Goal: Task Accomplishment & Management: Manage account settings

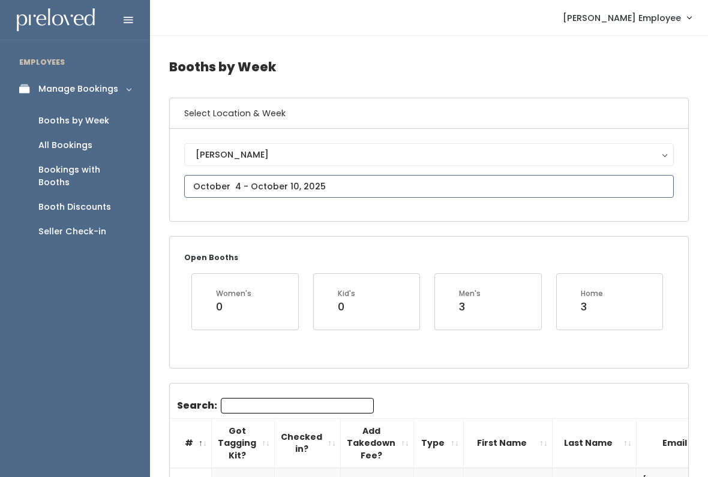
click at [311, 179] on input "text" at bounding box center [428, 186] width 489 height 23
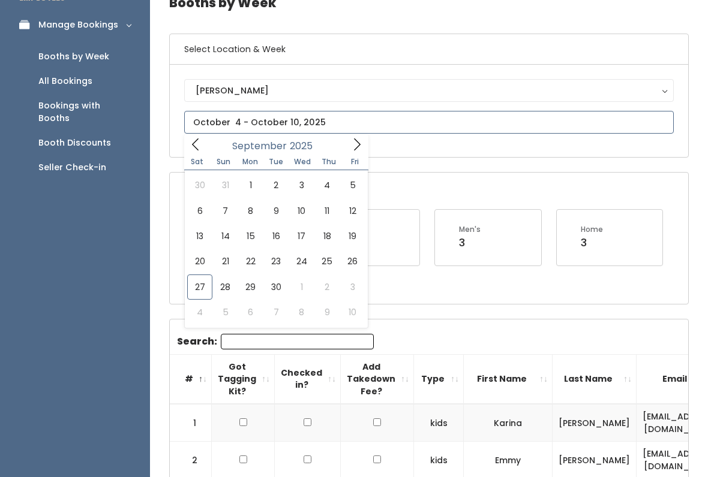
scroll to position [64, 0]
click at [353, 143] on icon at bounding box center [356, 144] width 13 height 13
type input "October 11 to October 17"
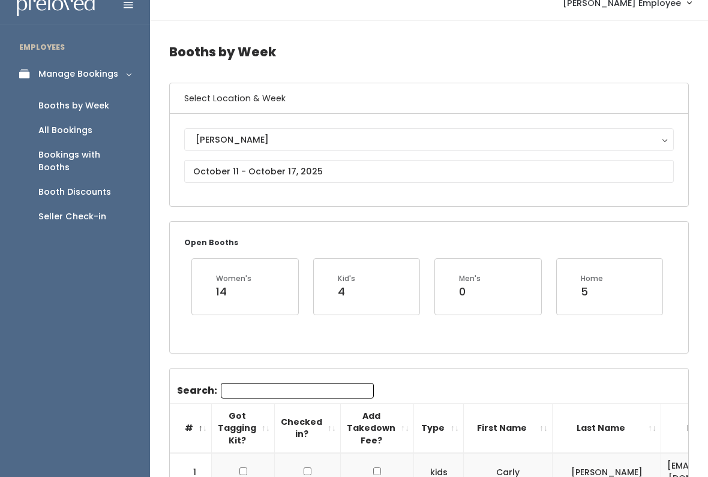
scroll to position [13, 0]
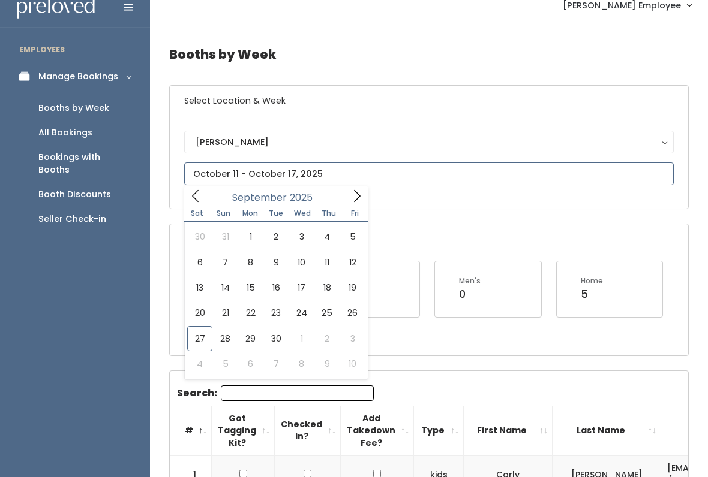
click at [347, 200] on span at bounding box center [356, 196] width 23 height 19
type input "October 18 to October 24"
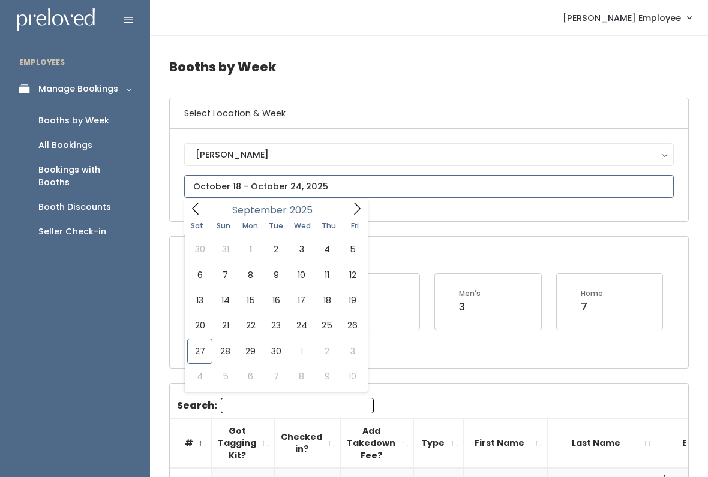
click at [352, 213] on icon at bounding box center [356, 208] width 13 height 13
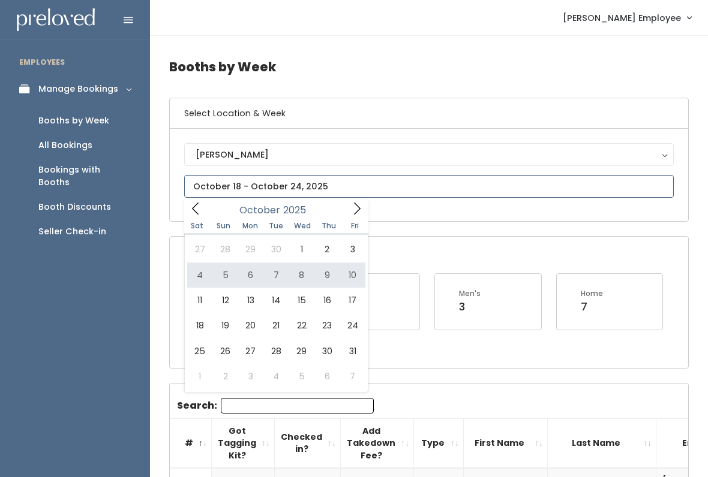
type input "October 4 to October 10"
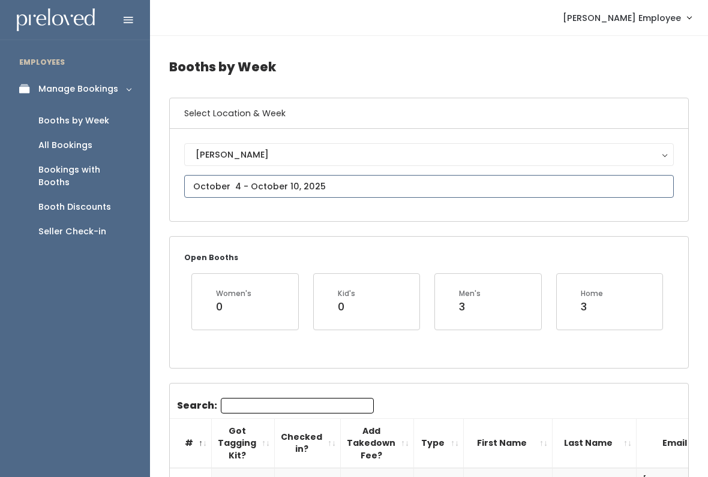
click at [217, 183] on input "text" at bounding box center [428, 186] width 489 height 23
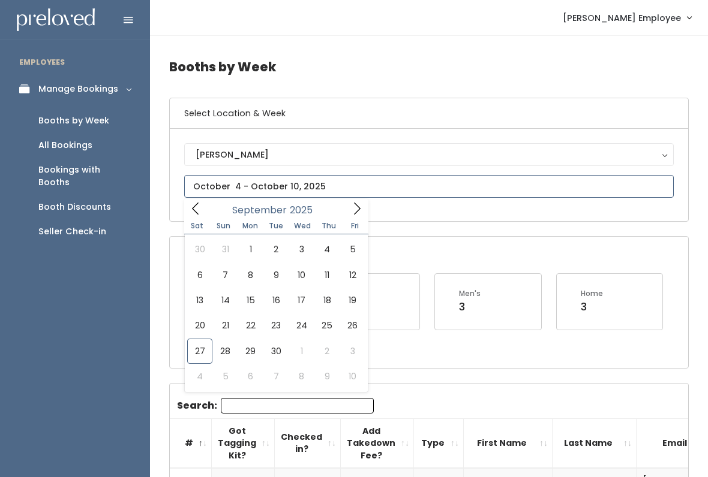
click at [357, 208] on icon at bounding box center [356, 208] width 13 height 13
click at [356, 210] on icon at bounding box center [356, 208] width 13 height 13
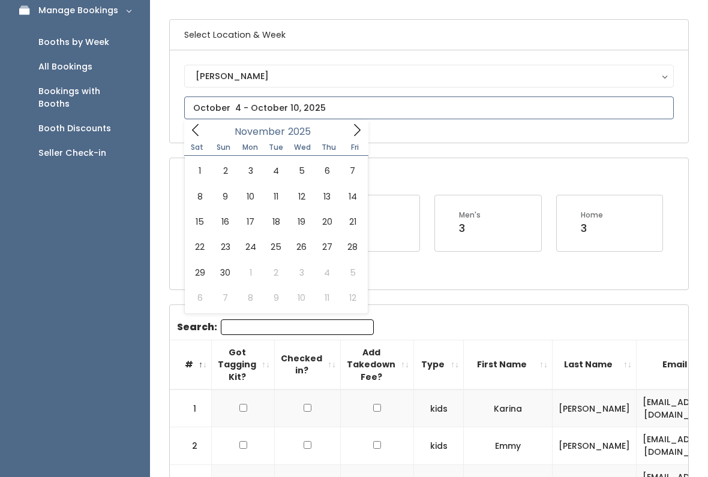
scroll to position [83, 0]
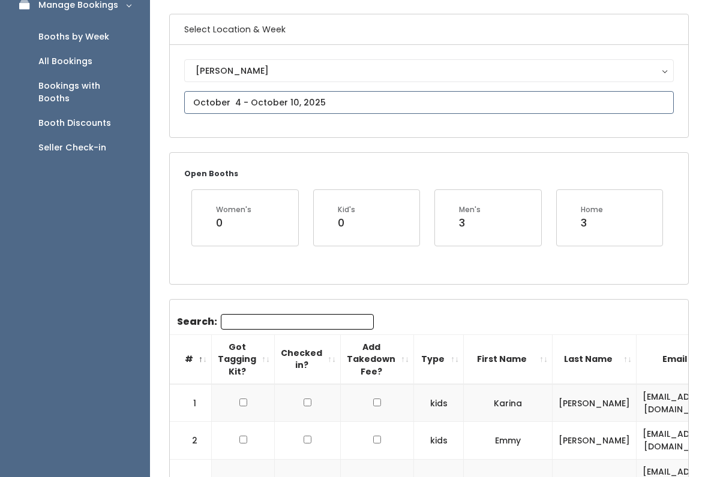
type input "November 22 to November 28"
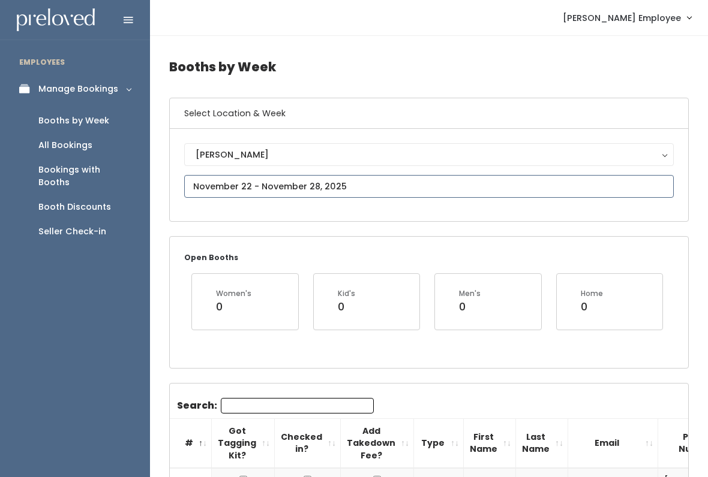
click at [283, 184] on input "text" at bounding box center [428, 186] width 489 height 23
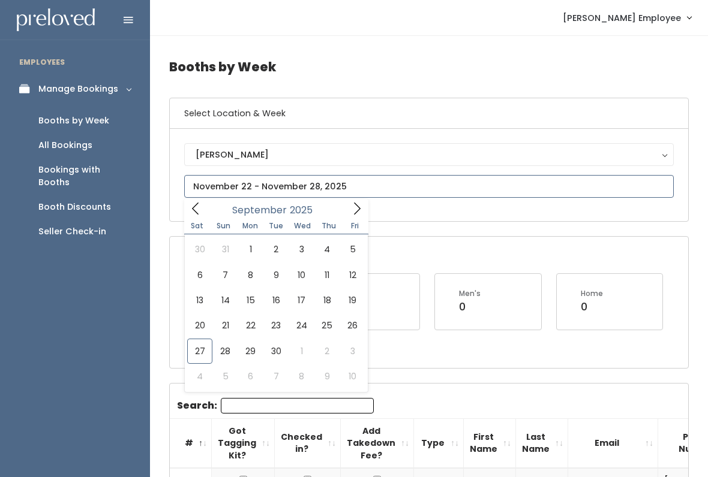
click at [356, 217] on span at bounding box center [356, 208] width 23 height 19
type input "October 4 to October 10"
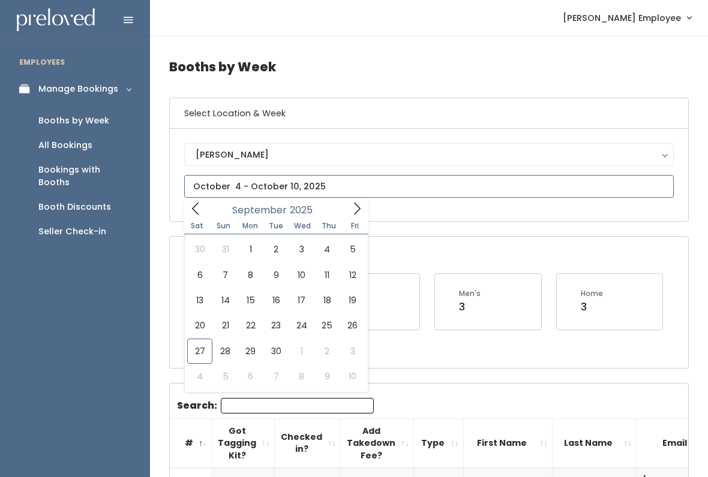
click at [363, 214] on icon at bounding box center [356, 208] width 13 height 13
type input "[DATE] to [DATE]"
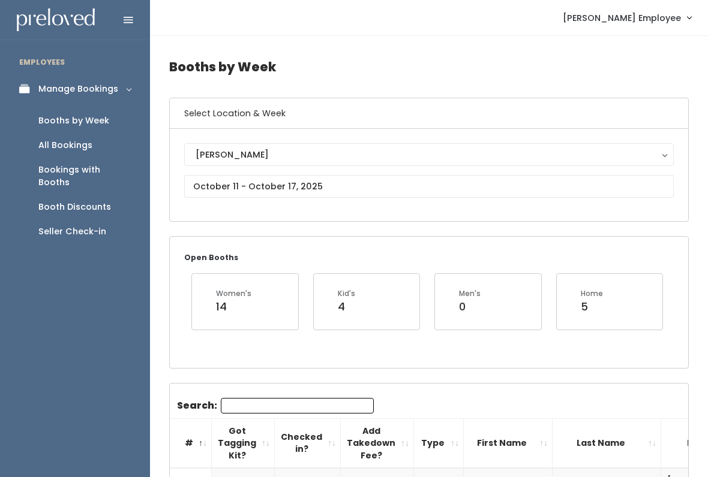
click at [320, 402] on input "Search:" at bounding box center [297, 406] width 153 height 16
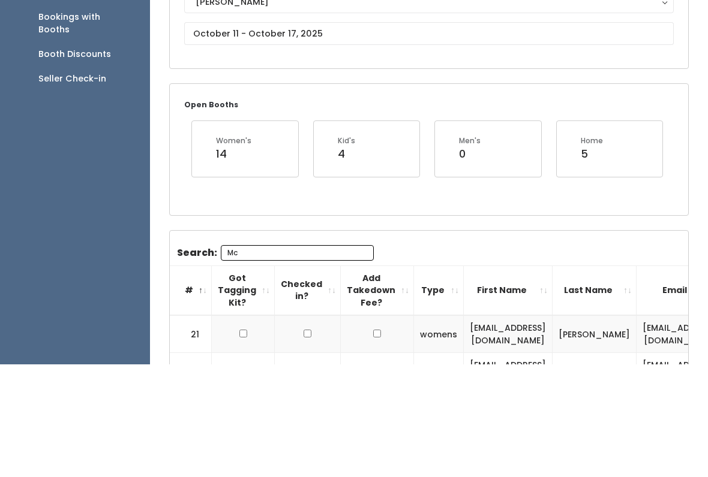
type input "M"
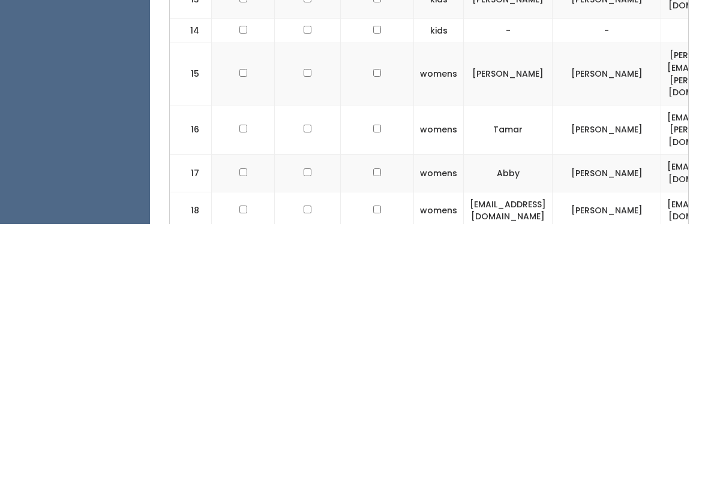
scroll to position [680, 0]
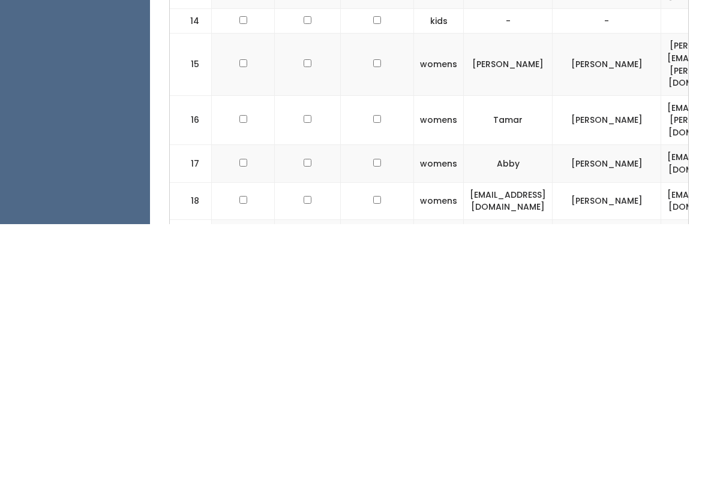
click at [231, 435] on td at bounding box center [243, 453] width 63 height 37
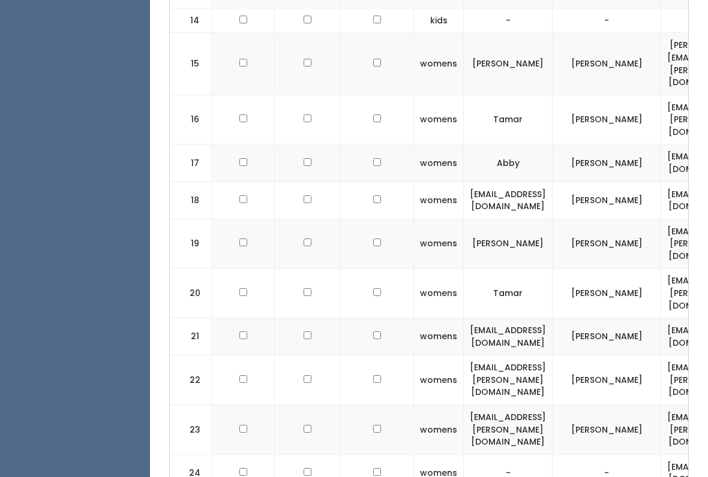
click at [245, 196] on input "checkbox" at bounding box center [243, 200] width 8 height 8
checkbox input "true"
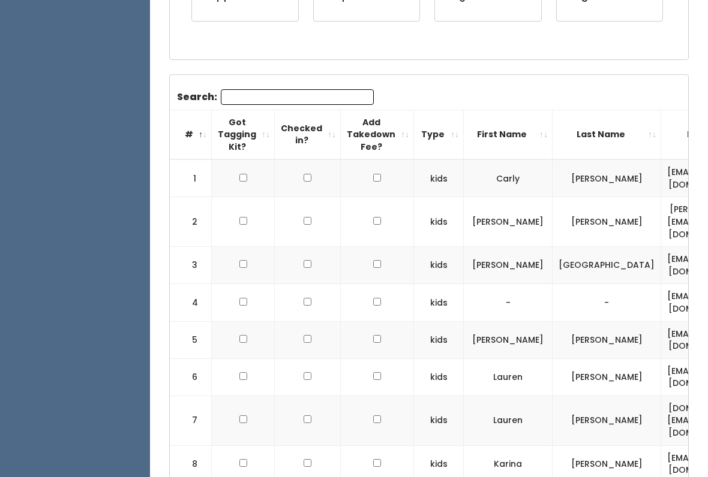
scroll to position [0, 0]
